Goal: Find specific page/section: Find specific page/section

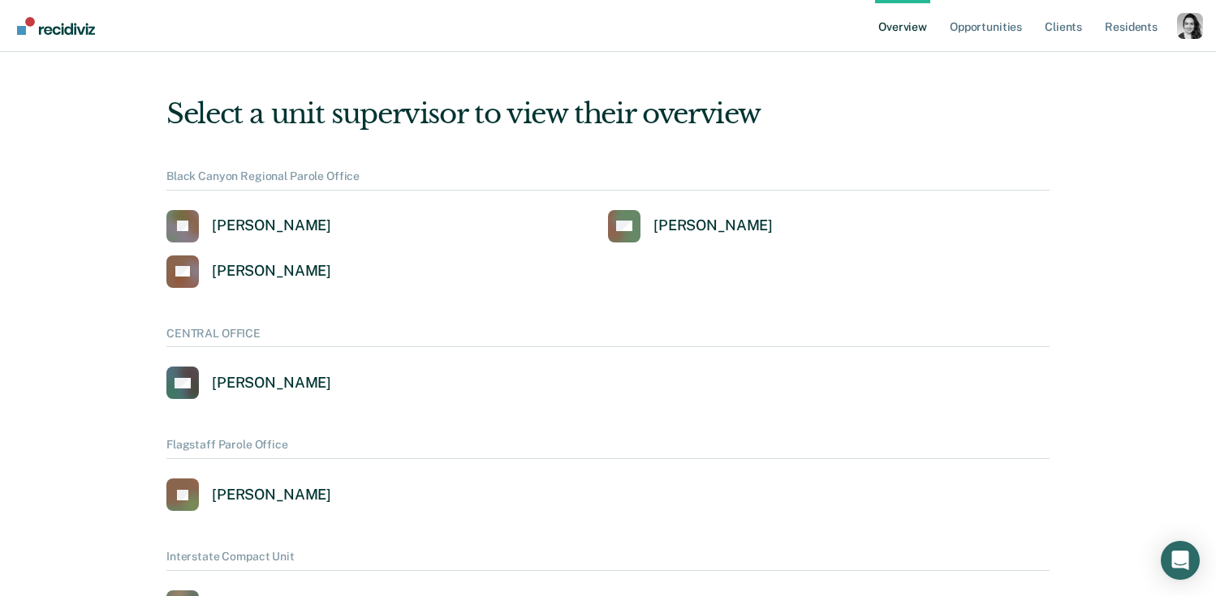
click at [1195, 15] on div "Profile dropdown button" at bounding box center [1190, 26] width 26 height 26
click at [1071, 73] on button "Profile" at bounding box center [1124, 65] width 157 height 26
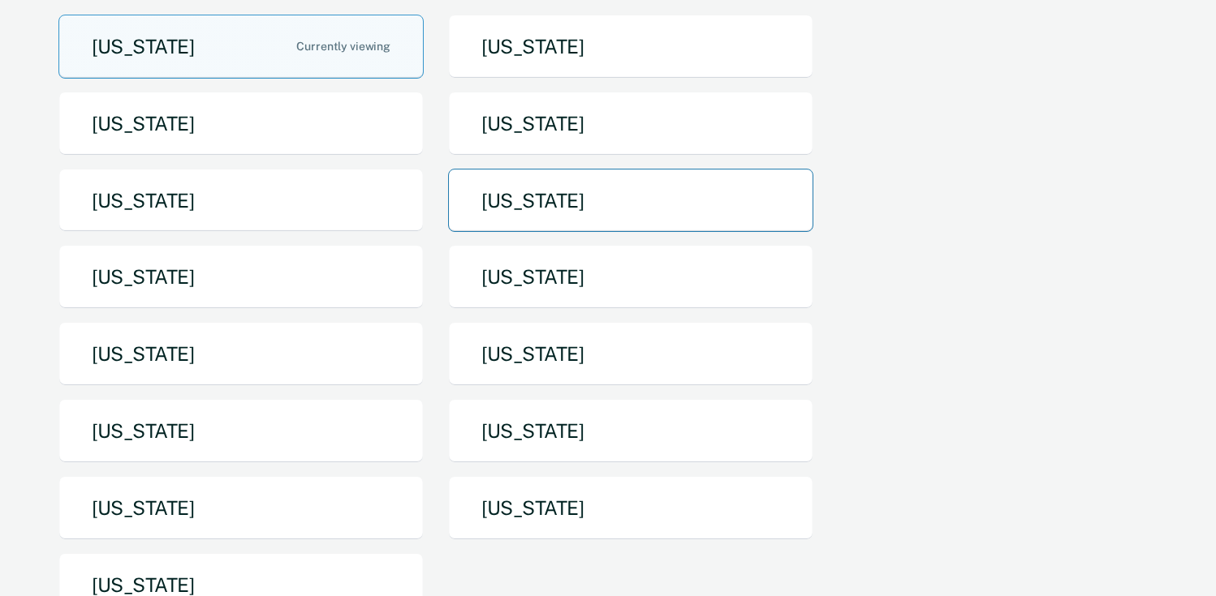
scroll to position [176, 0]
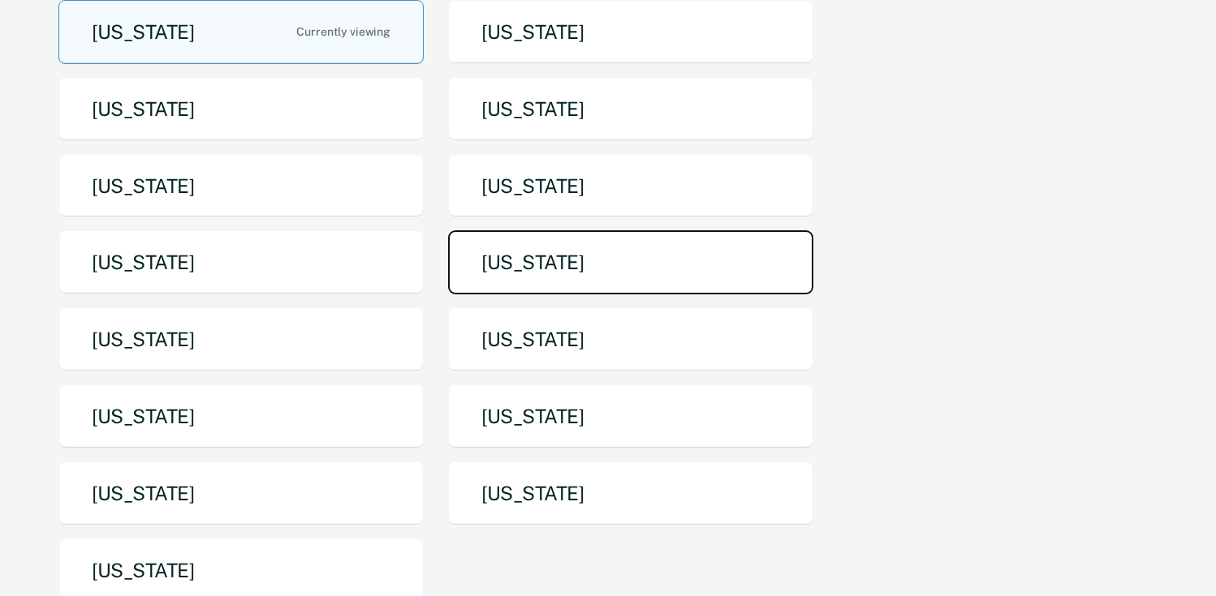
click at [591, 268] on button "[US_STATE]" at bounding box center [630, 262] width 365 height 64
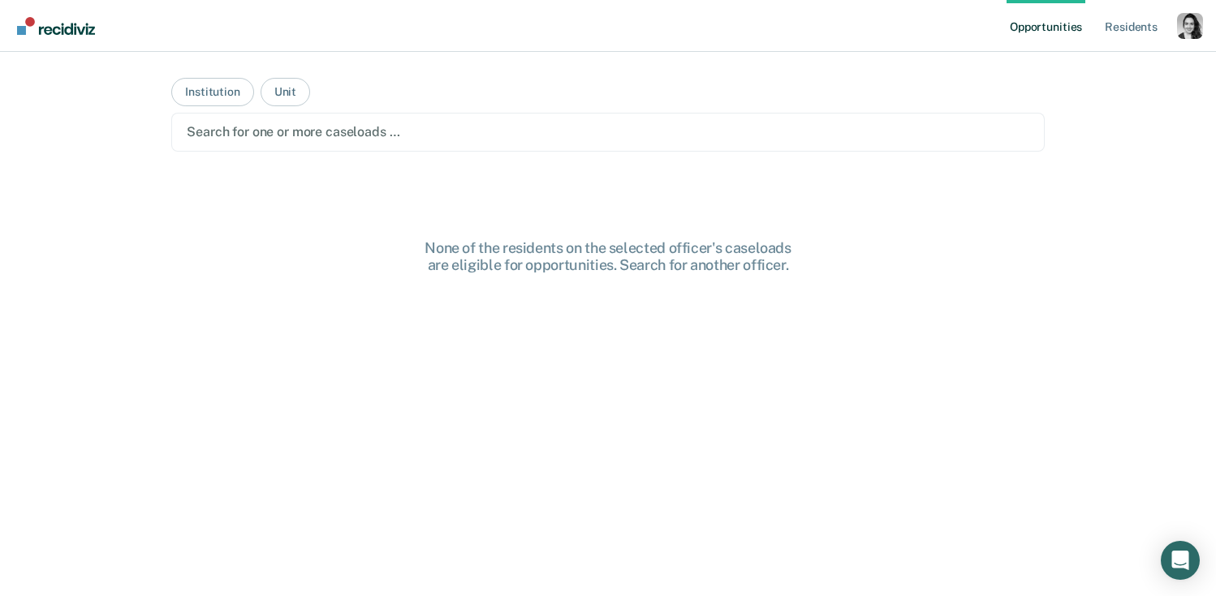
click at [1191, 34] on div "Profile dropdown button" at bounding box center [1190, 26] width 26 height 26
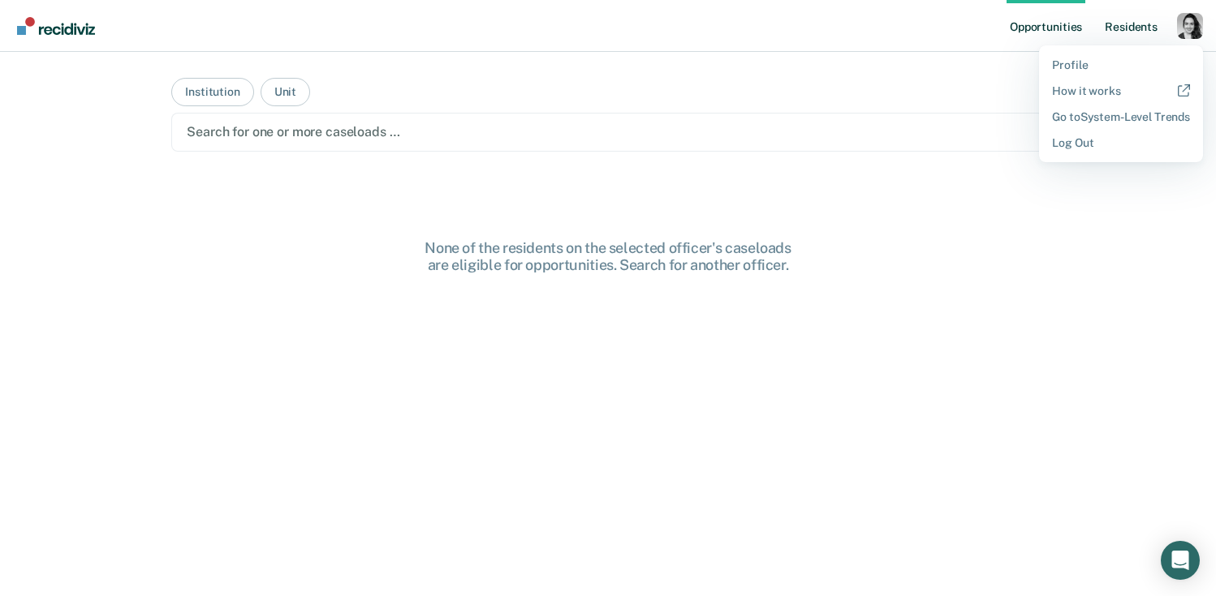
click at [1138, 30] on link "Resident s" at bounding box center [1130, 26] width 59 height 52
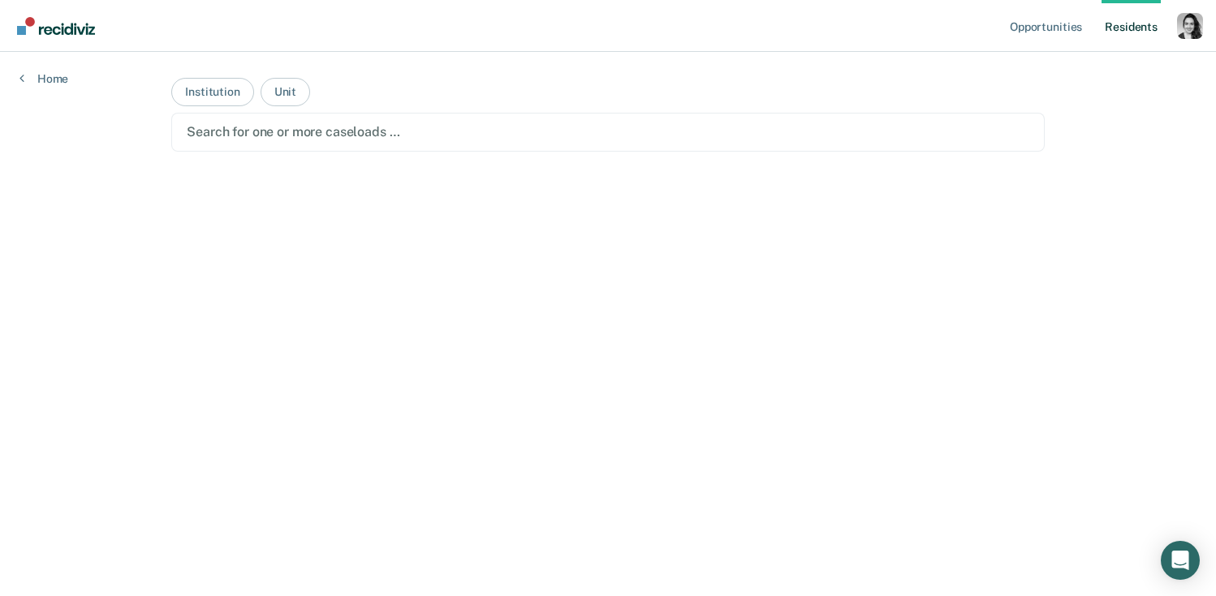
click at [1129, 29] on link "Resident s" at bounding box center [1130, 26] width 59 height 52
click at [329, 152] on main "Institution Unit Search for one or more caseloads …" at bounding box center [608, 305] width 912 height 506
click at [289, 97] on button "Unit" at bounding box center [286, 92] width 50 height 28
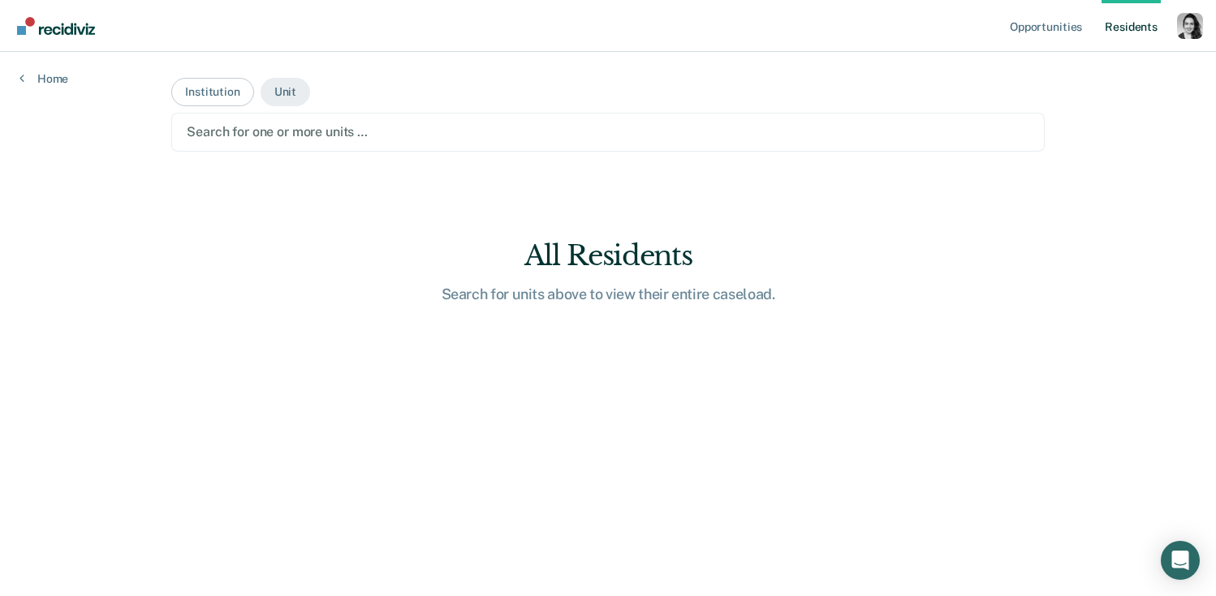
click at [286, 123] on div at bounding box center [608, 132] width 842 height 19
